Goal: Task Accomplishment & Management: Manage account settings

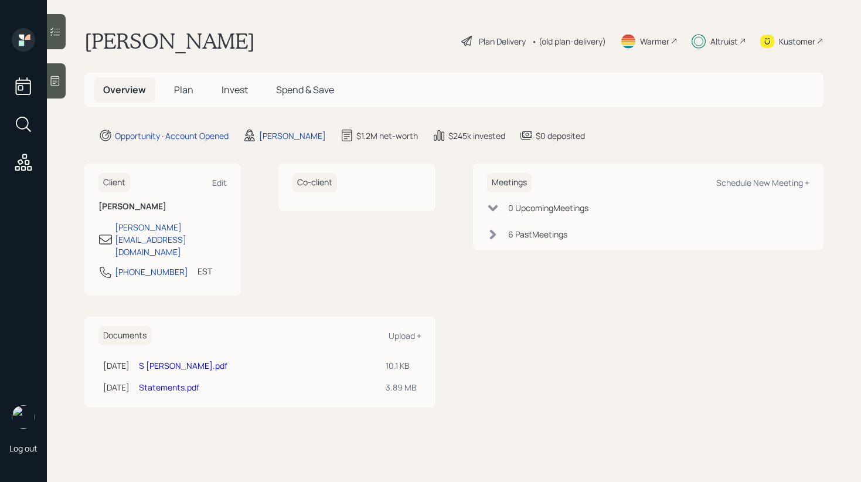
click at [66, 38] on main "[PERSON_NAME] Plan Delivery • (old plan-delivery) Warmer Altruist Kustomer Over…" at bounding box center [454, 241] width 814 height 482
click at [57, 37] on icon at bounding box center [55, 32] width 12 height 12
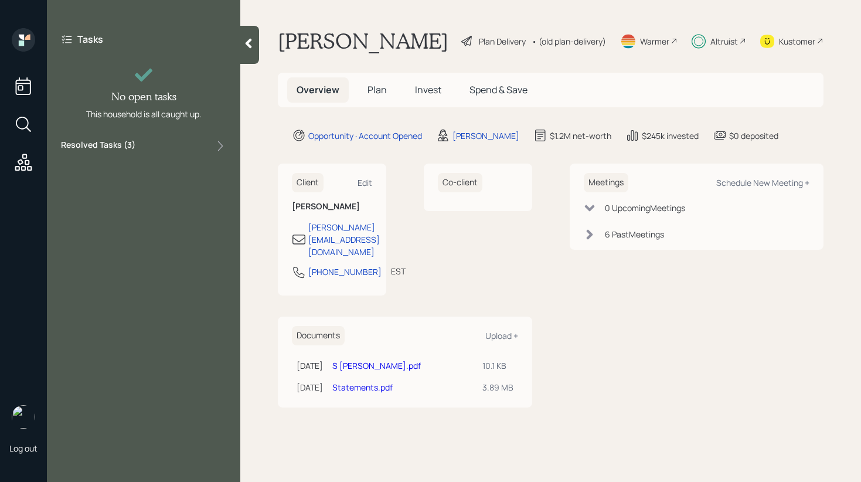
click at [173, 159] on div "Tasks No open tasks This household is all caught up. Resolved Tasks ( 3 )" at bounding box center [143, 241] width 193 height 482
click at [178, 153] on div "Tasks No open tasks This household is all caught up. Resolved Tasks ( 3 )" at bounding box center [143, 93] width 193 height 130
click at [178, 149] on div "Resolved Tasks ( 3 )" at bounding box center [143, 146] width 165 height 14
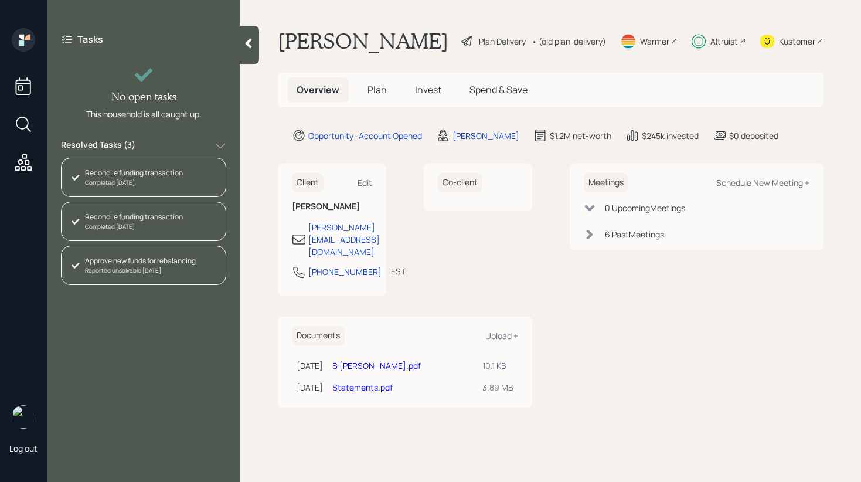
click at [247, 50] on div at bounding box center [249, 45] width 19 height 38
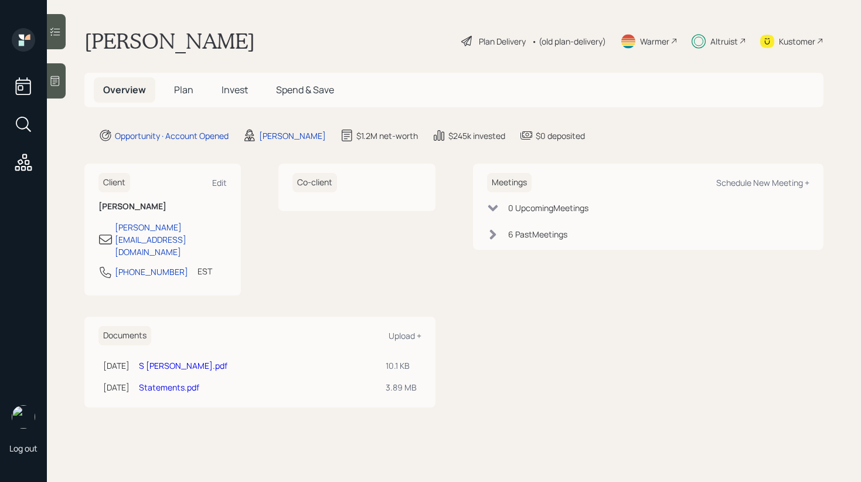
click at [175, 87] on span "Plan" at bounding box center [183, 89] width 19 height 13
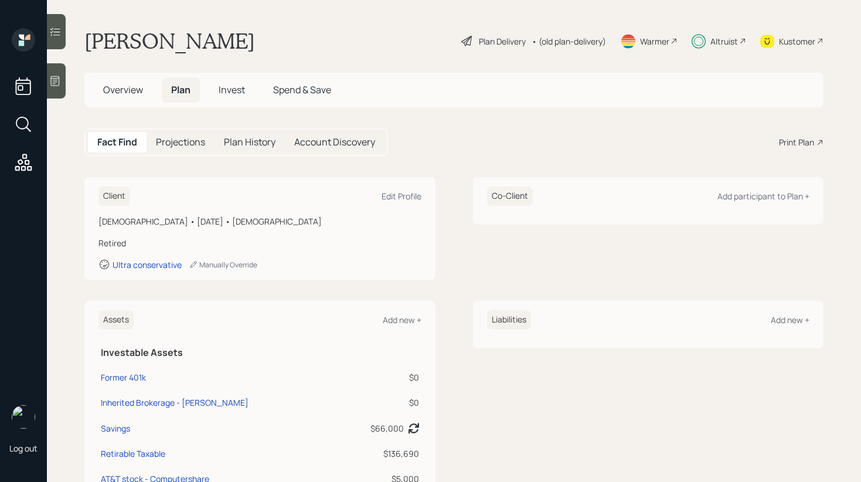
click at [234, 91] on span "Invest" at bounding box center [232, 89] width 26 height 13
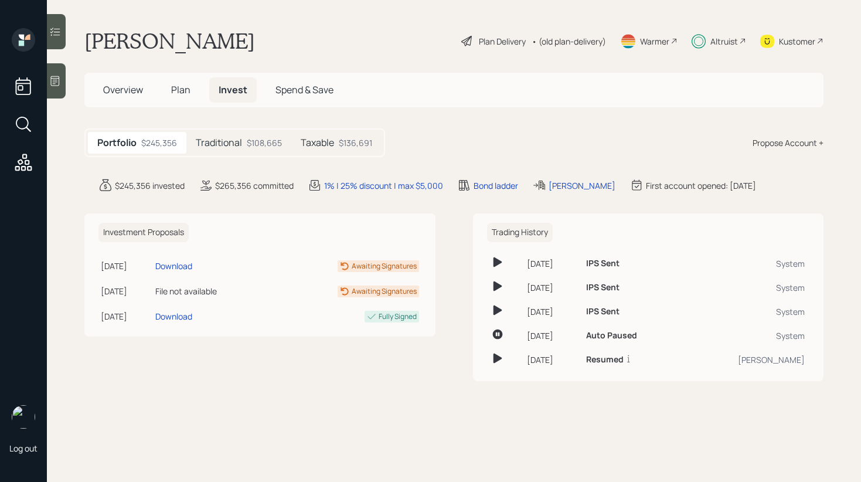
click at [328, 147] on h5 "Taxable" at bounding box center [317, 142] width 33 height 11
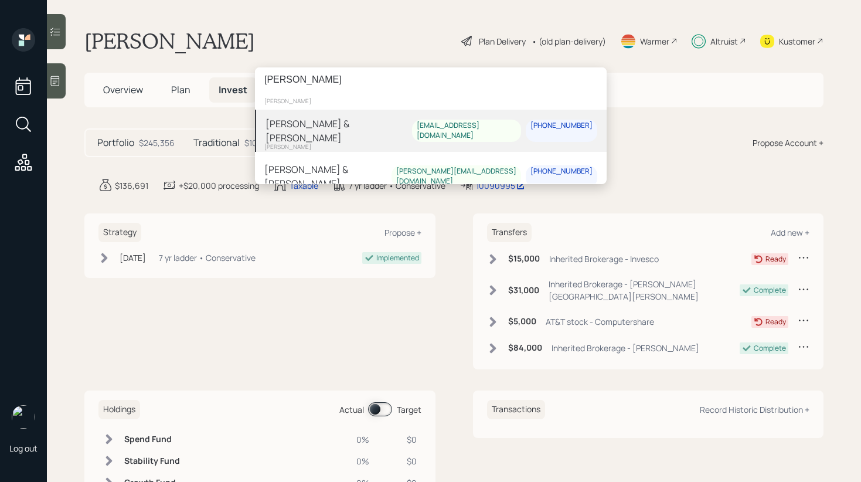
type input "[PERSON_NAME]"
click at [334, 130] on div "[PERSON_NAME] & [PERSON_NAME]" at bounding box center [339, 131] width 147 height 28
